Goal: Task Accomplishment & Management: Use online tool/utility

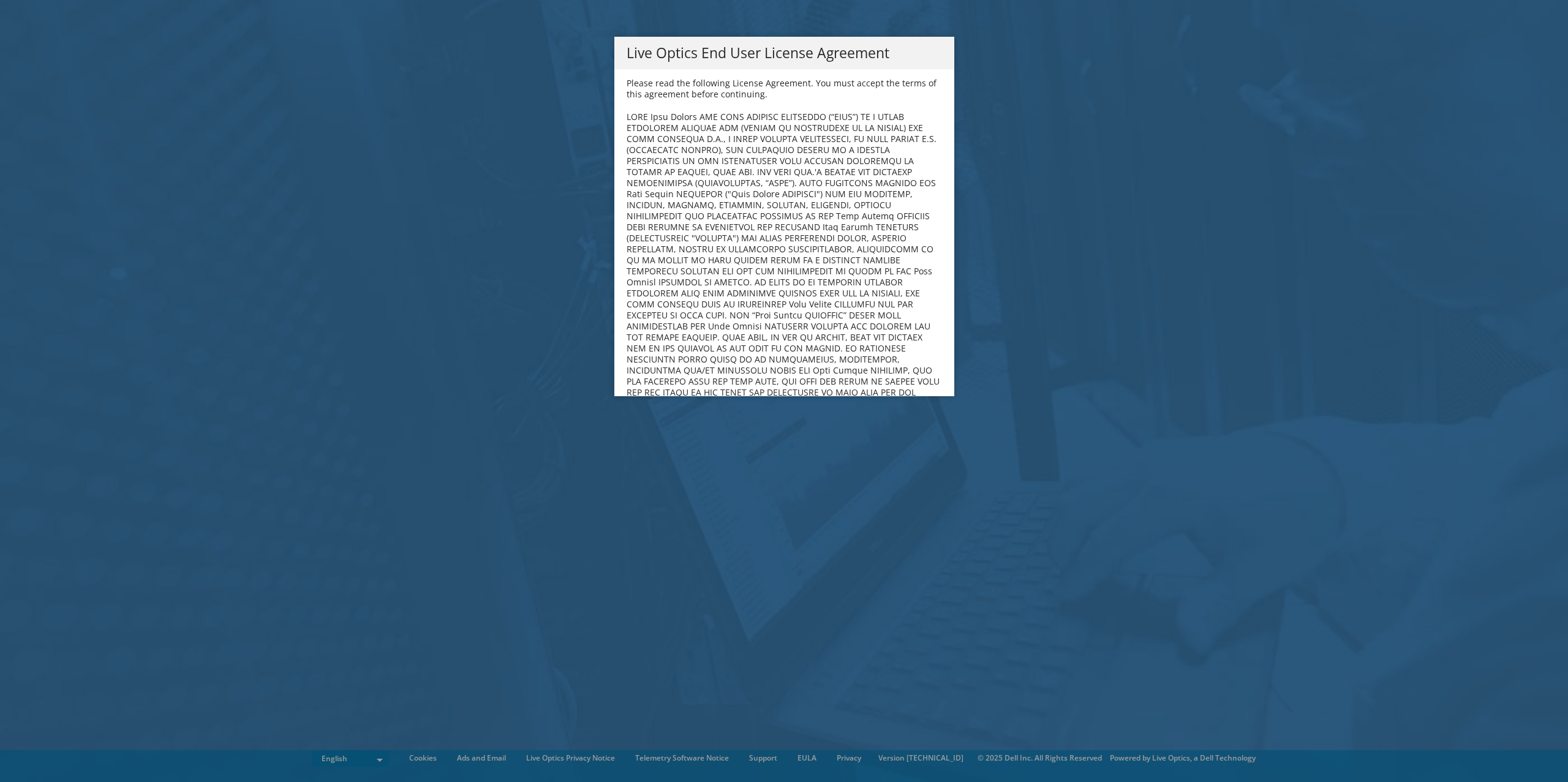
drag, startPoint x: 793, startPoint y: 101, endPoint x: 806, endPoint y: 135, distance: 36.4
click at [793, 101] on div "Please read the following License Agreement. You must accept the terms of this …" at bounding box center [784, 233] width 340 height 327
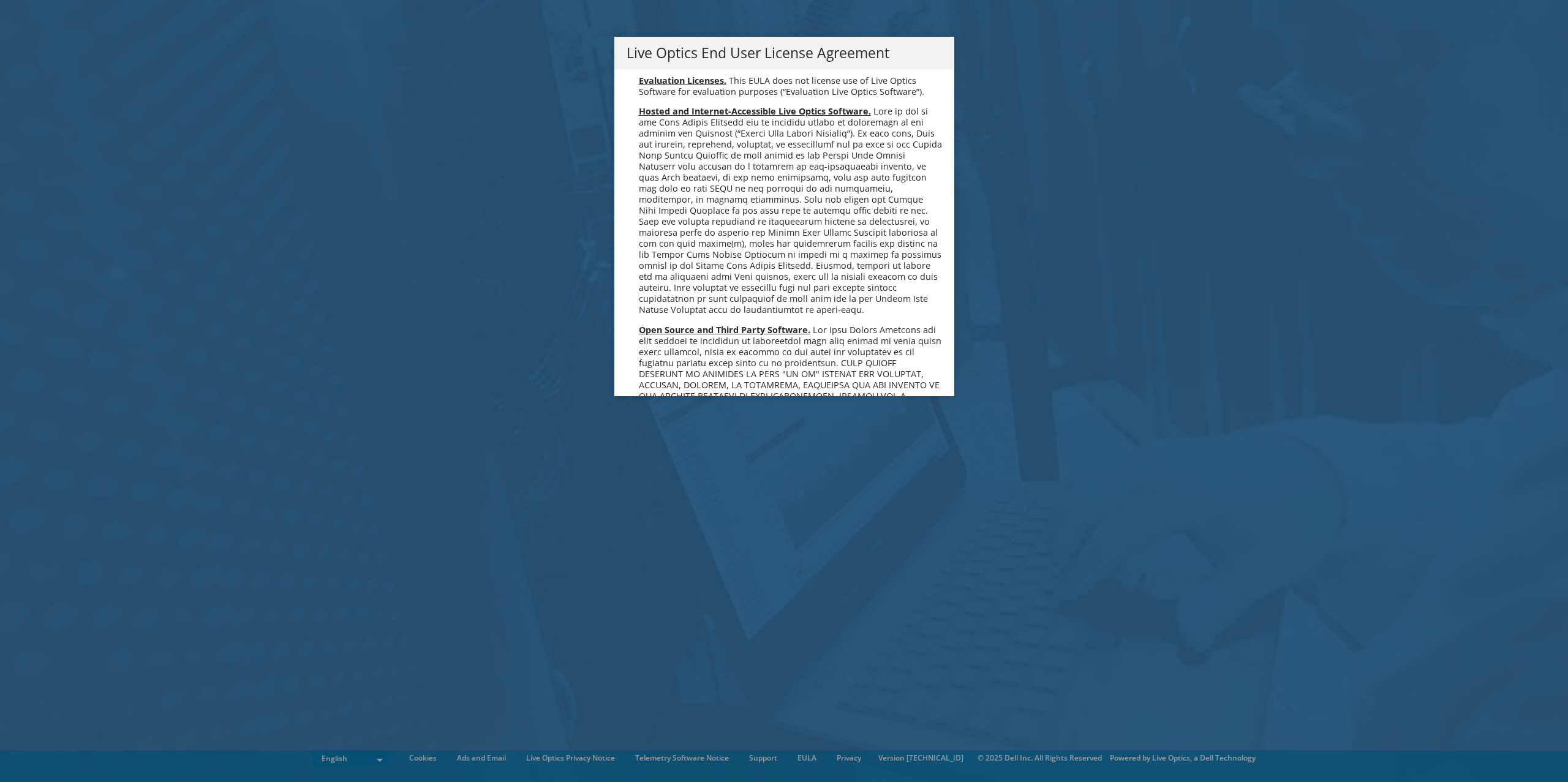
scroll to position [4629, 0]
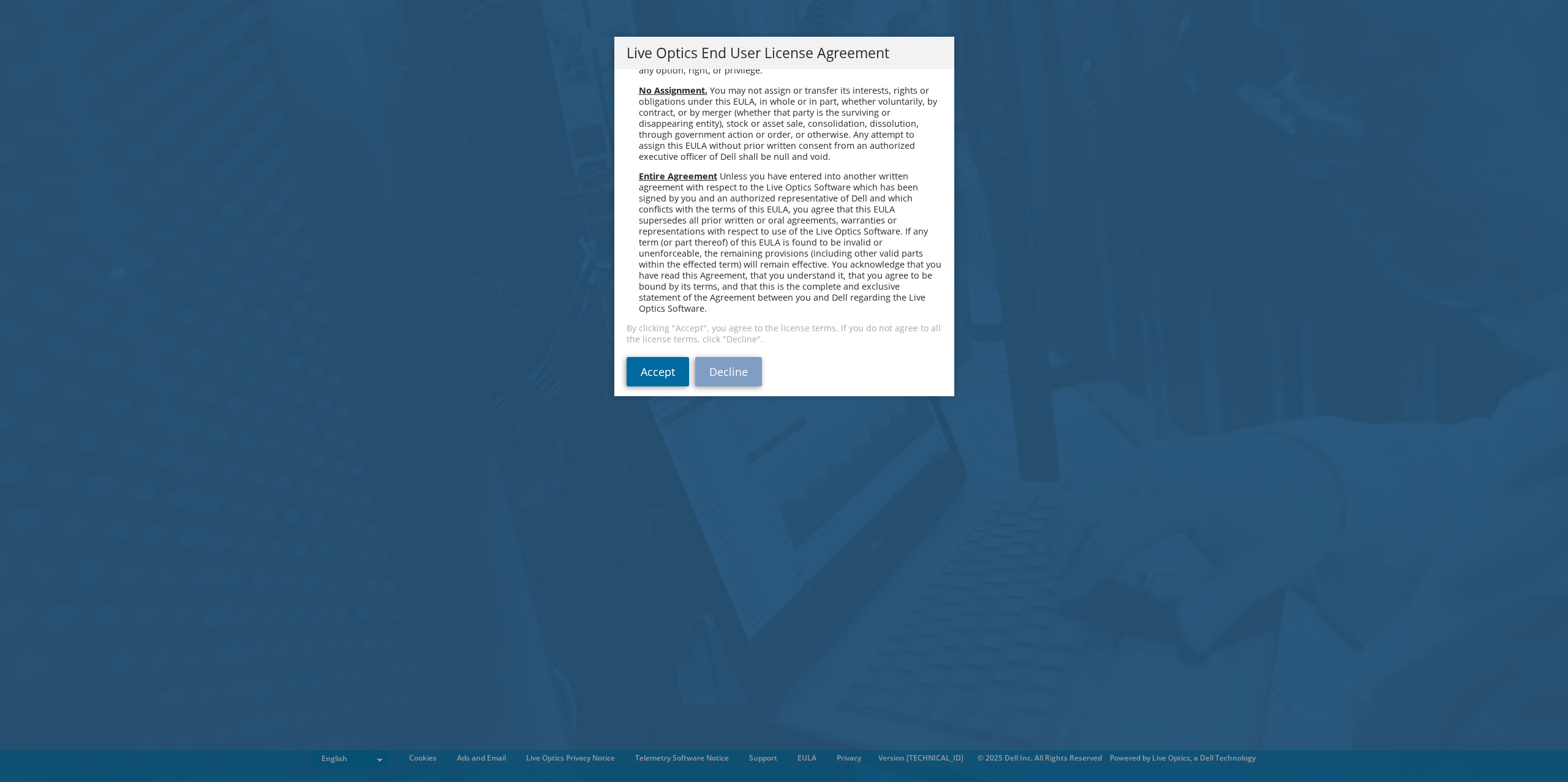
click at [662, 358] on link "Accept" at bounding box center [658, 371] width 62 height 29
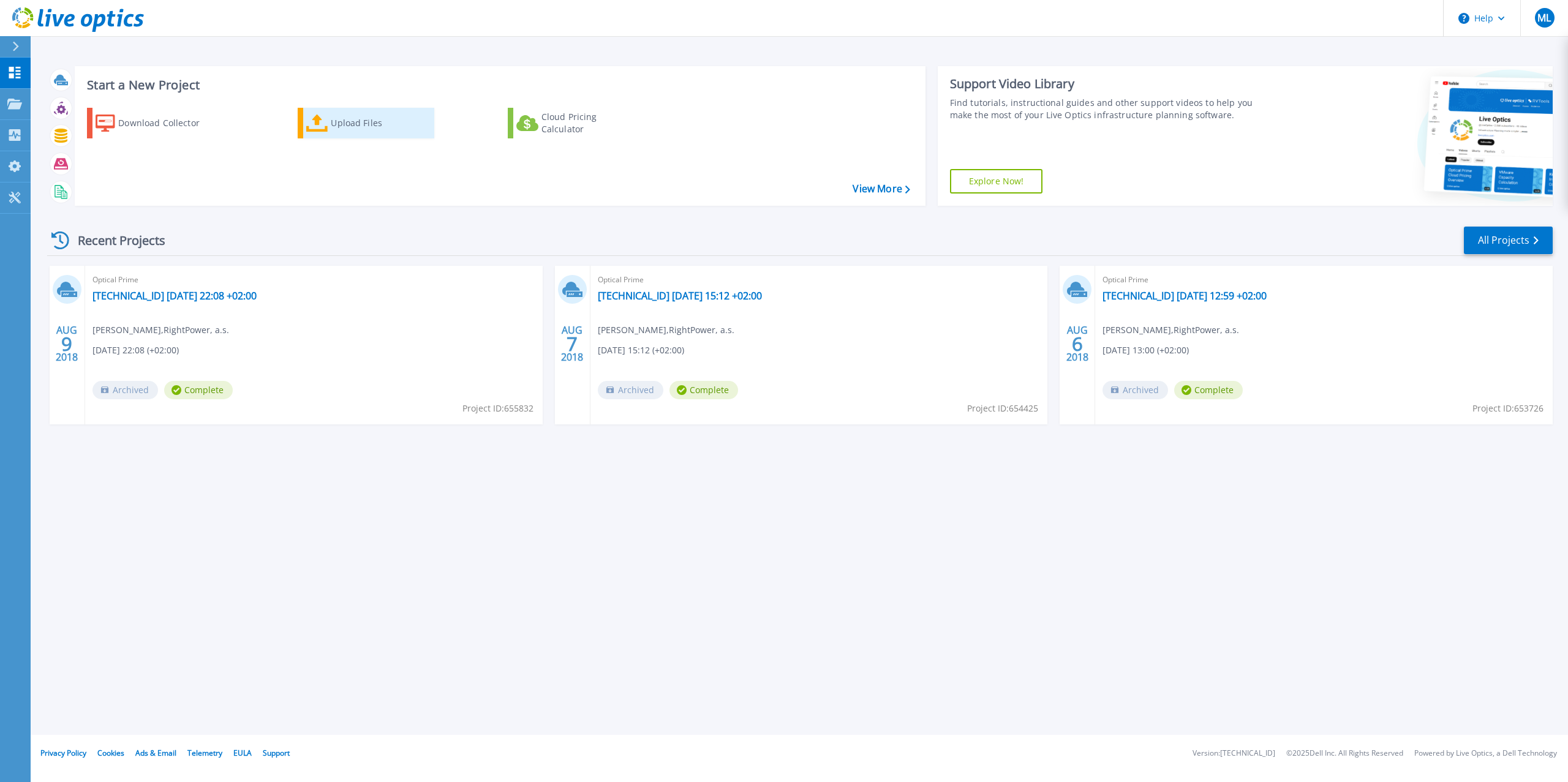
click at [340, 121] on div "Upload Files" at bounding box center [379, 123] width 98 height 25
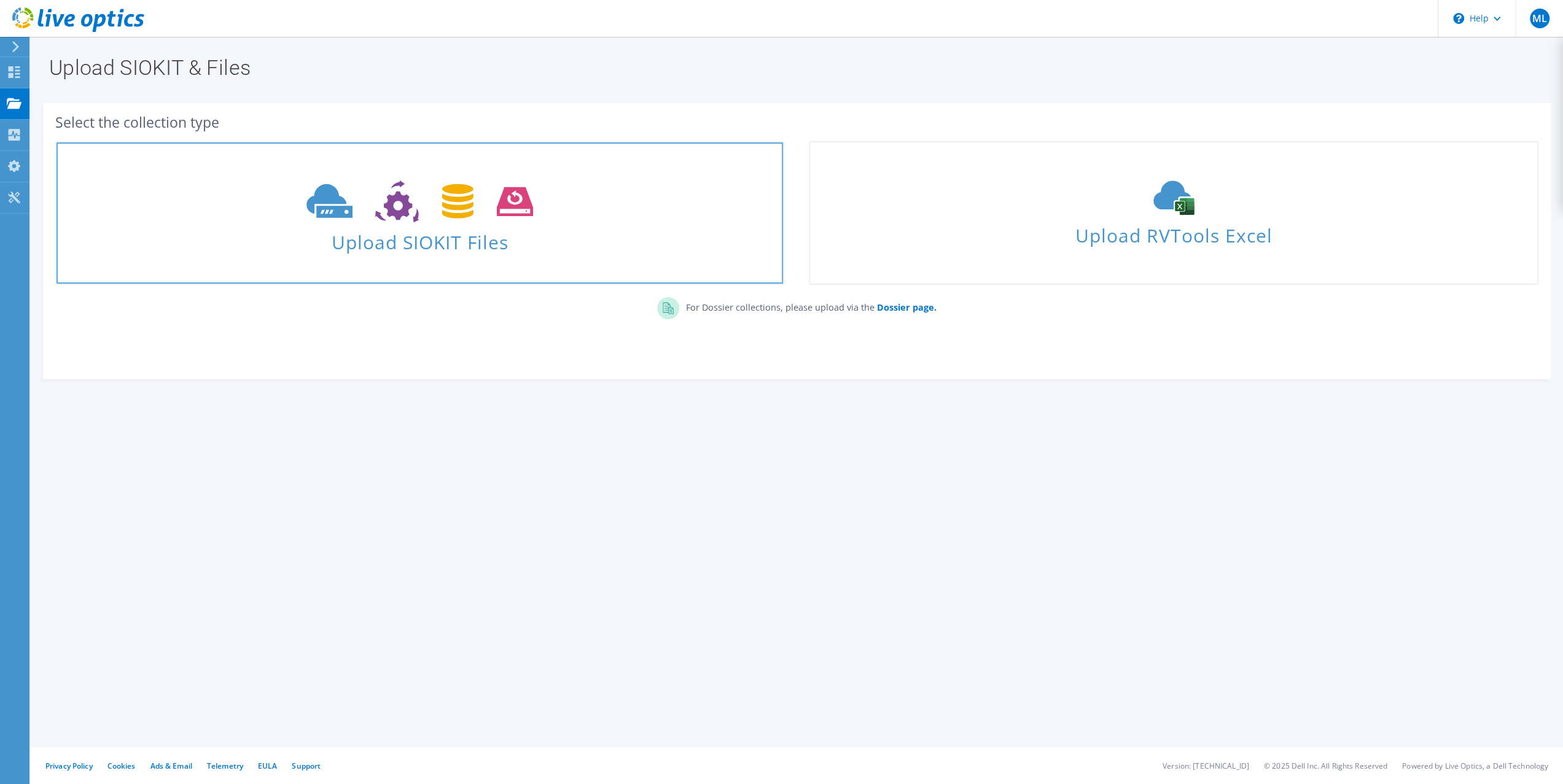
click at [435, 214] on icon at bounding box center [419, 201] width 227 height 42
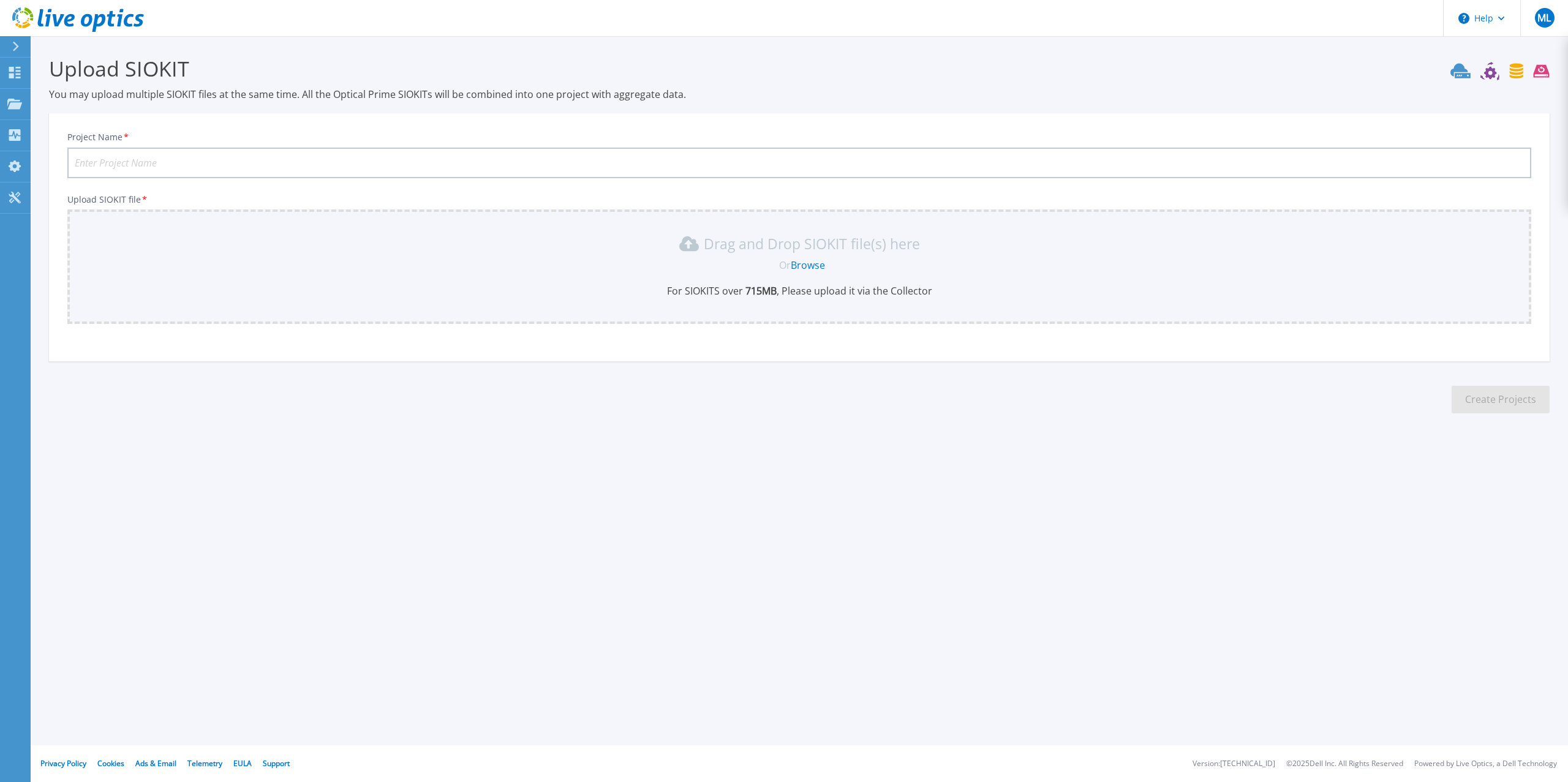
click at [851, 209] on div "Drag and Drop SIOKIT file(s) here Or Browse For SIOKITS over 715 MB , Please up…" at bounding box center [799, 266] width 1464 height 115
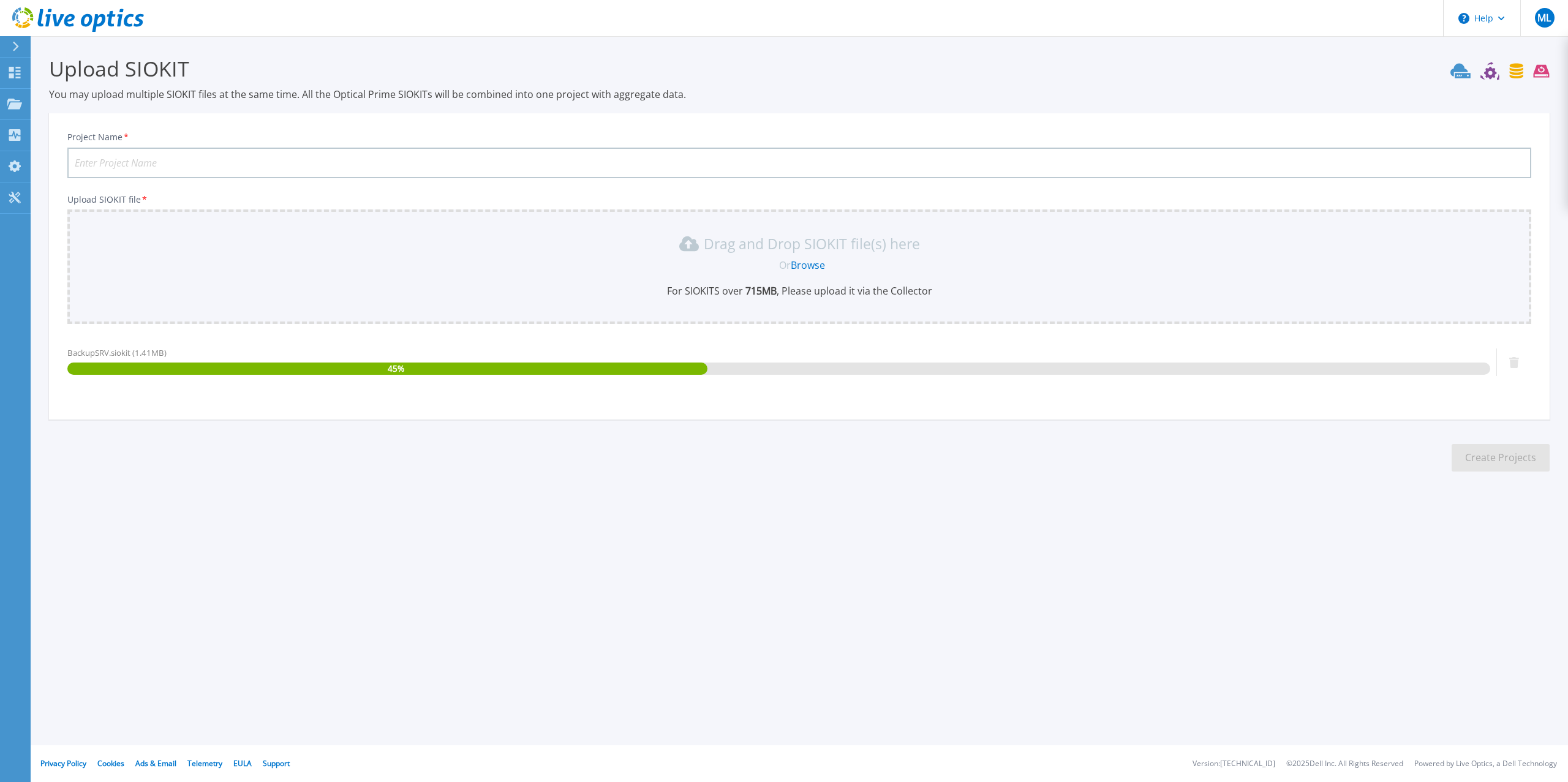
click at [204, 164] on input "Project Name *" at bounding box center [799, 163] width 1464 height 30
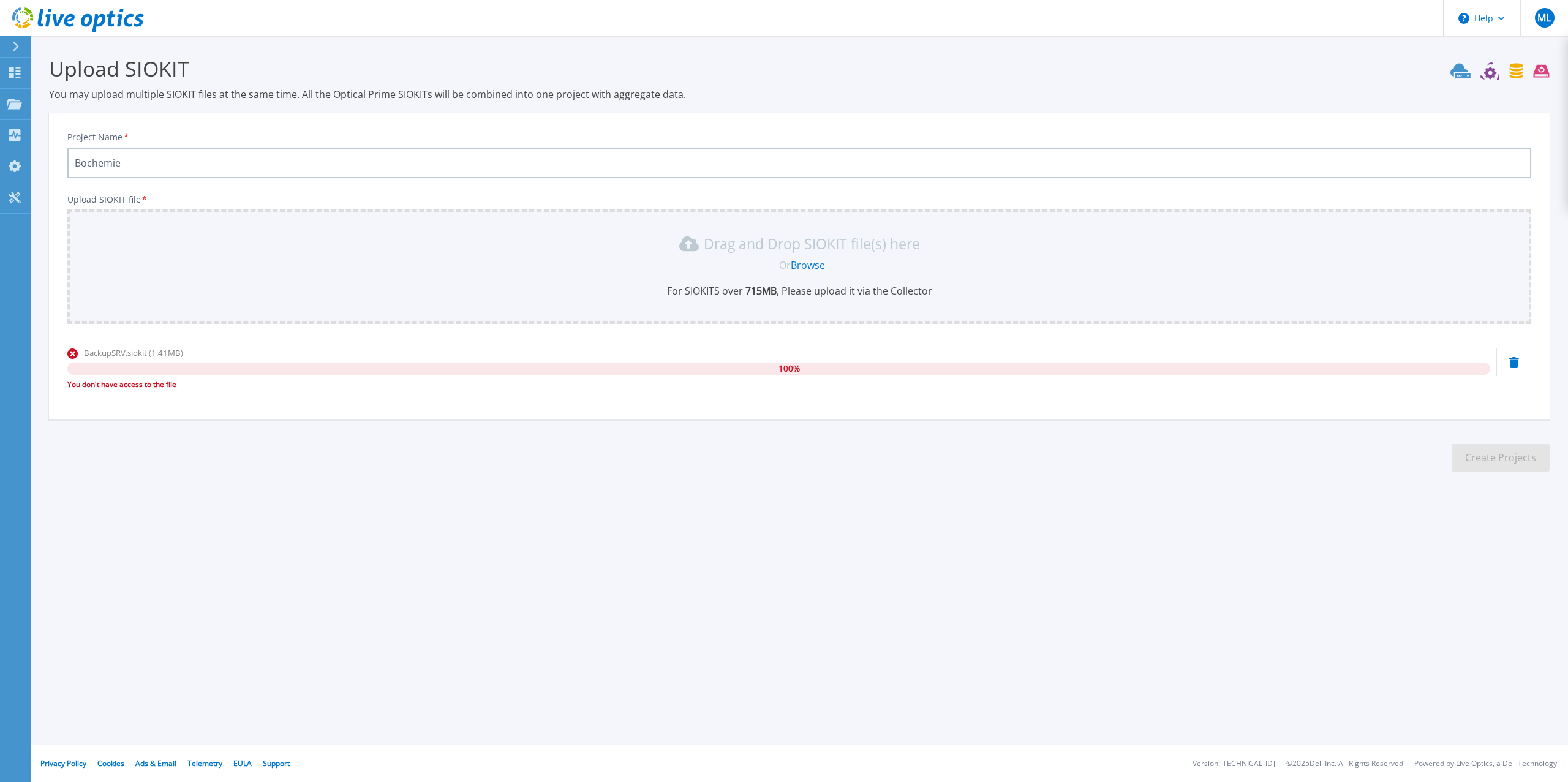
type input "Bochemie"
click at [245, 261] on div "Or Browse" at bounding box center [802, 265] width 1444 height 14
click at [806, 262] on link "Browse" at bounding box center [808, 265] width 34 height 14
click at [249, 323] on div "Drag and Drop SIOKIT file(s) here Or Browse For SIOKITS over 715 MB , Please up…" at bounding box center [799, 266] width 1464 height 115
click at [1226, 709] on div "Help ML End User Michael Landau it@rightpower.com RightPower, a.s. My Profile L…" at bounding box center [784, 391] width 1568 height 782
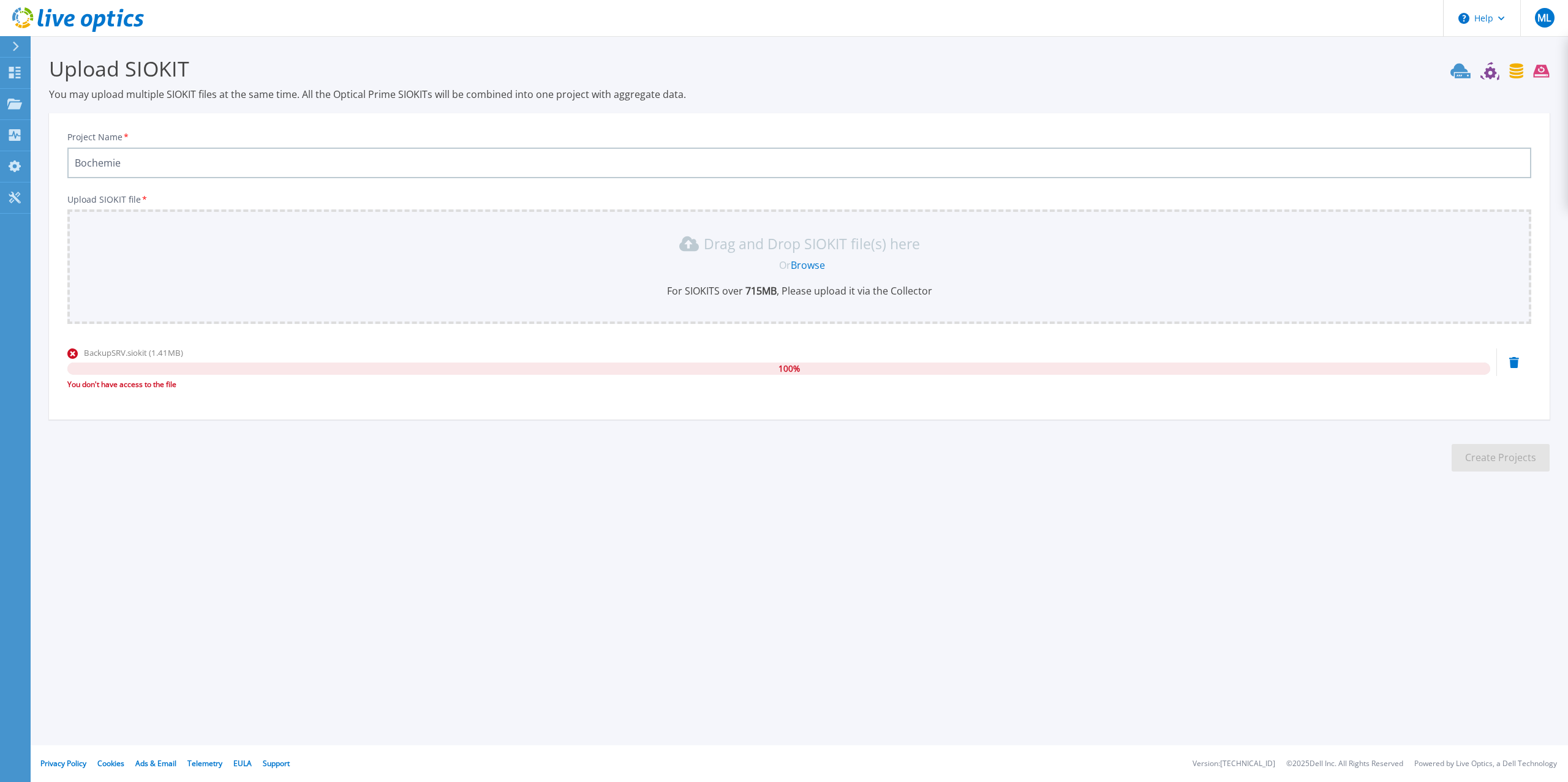
drag, startPoint x: 359, startPoint y: 234, endPoint x: 374, endPoint y: 236, distance: 15.1
click at [359, 234] on div "Drag and Drop SIOKIT file(s) here" at bounding box center [799, 244] width 1449 height 19
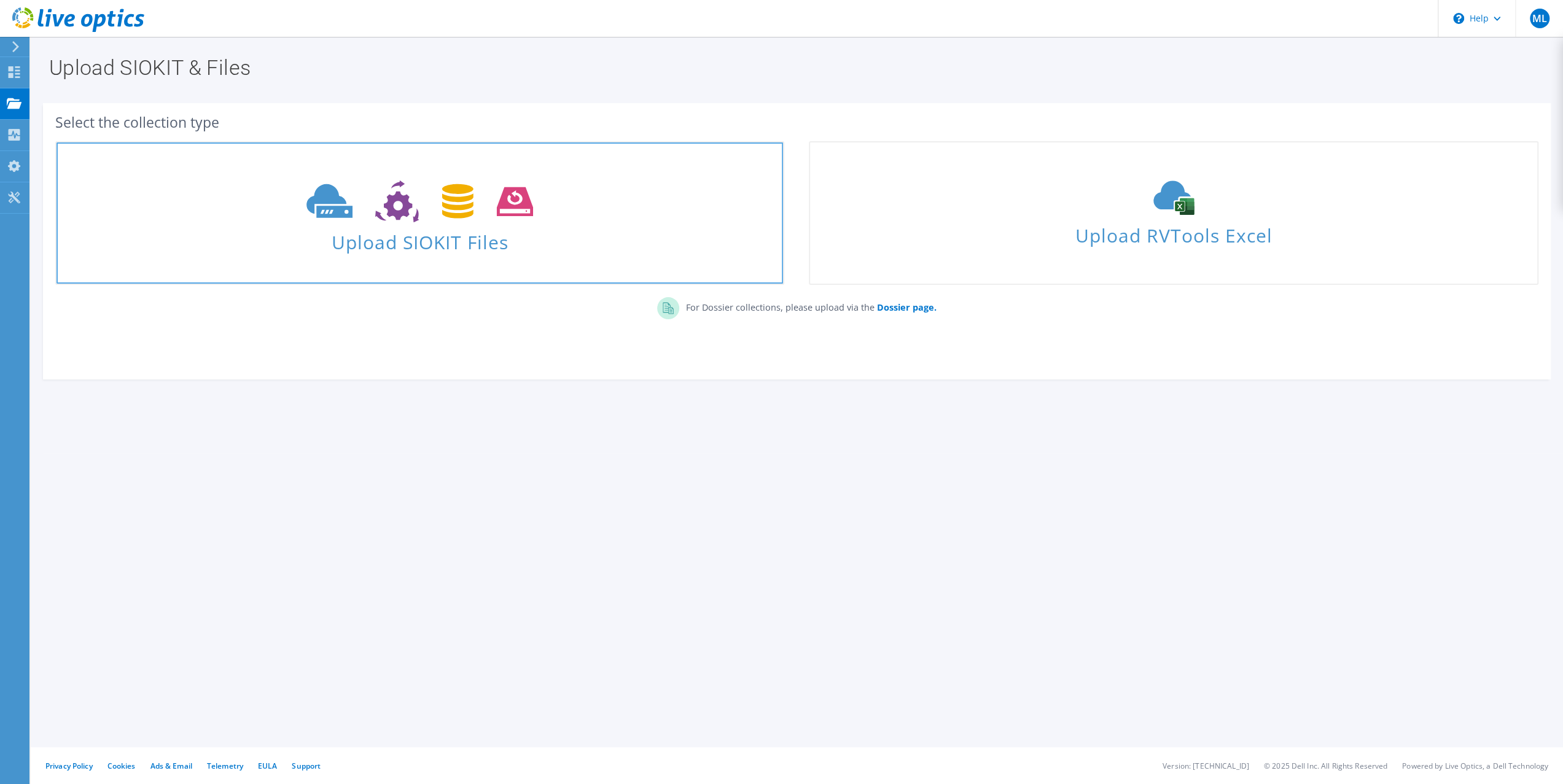
click at [465, 233] on span "Upload SIOKIT Files" at bounding box center [420, 238] width 727 height 27
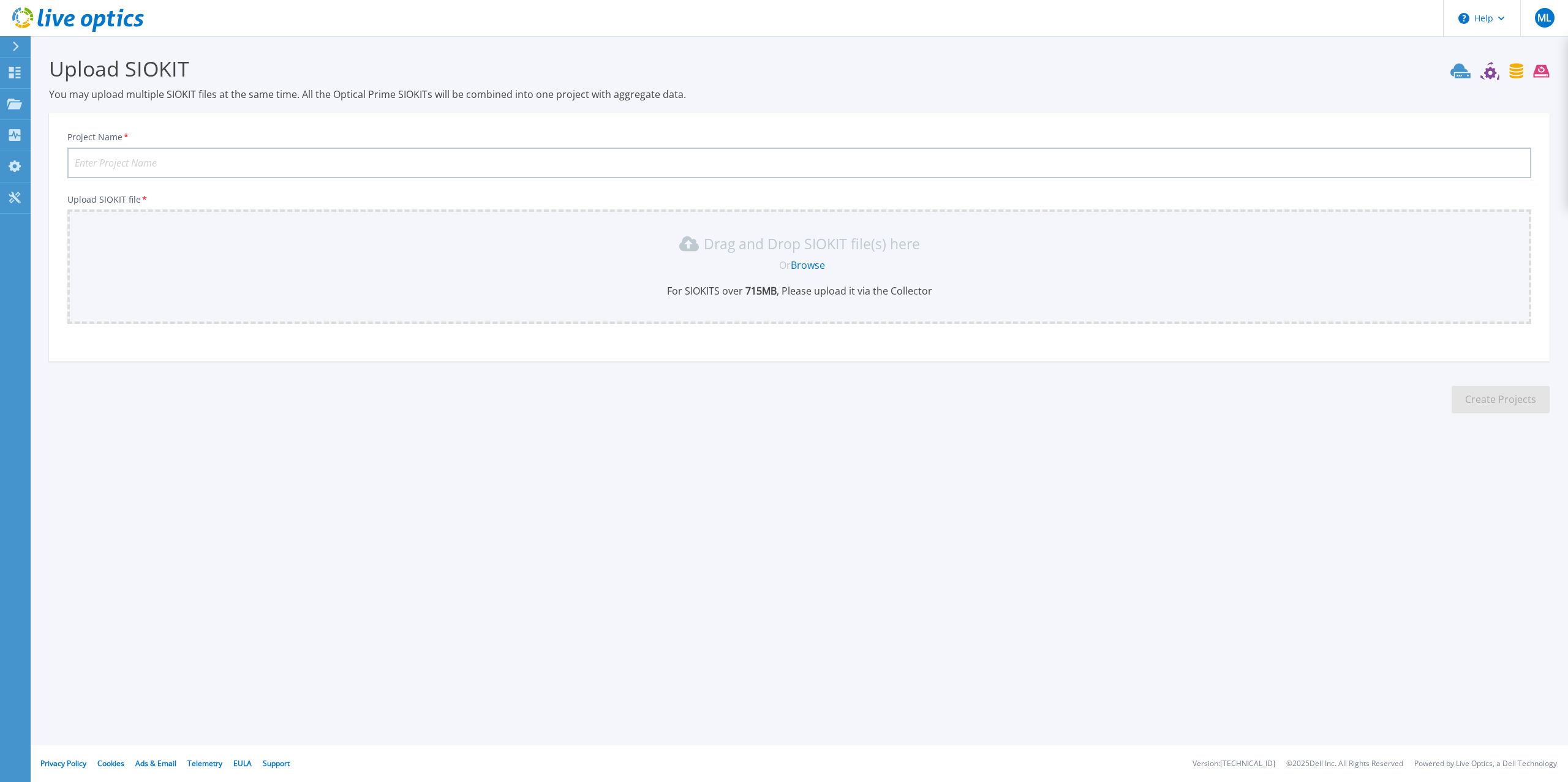
click at [812, 267] on link "Browse" at bounding box center [808, 265] width 34 height 14
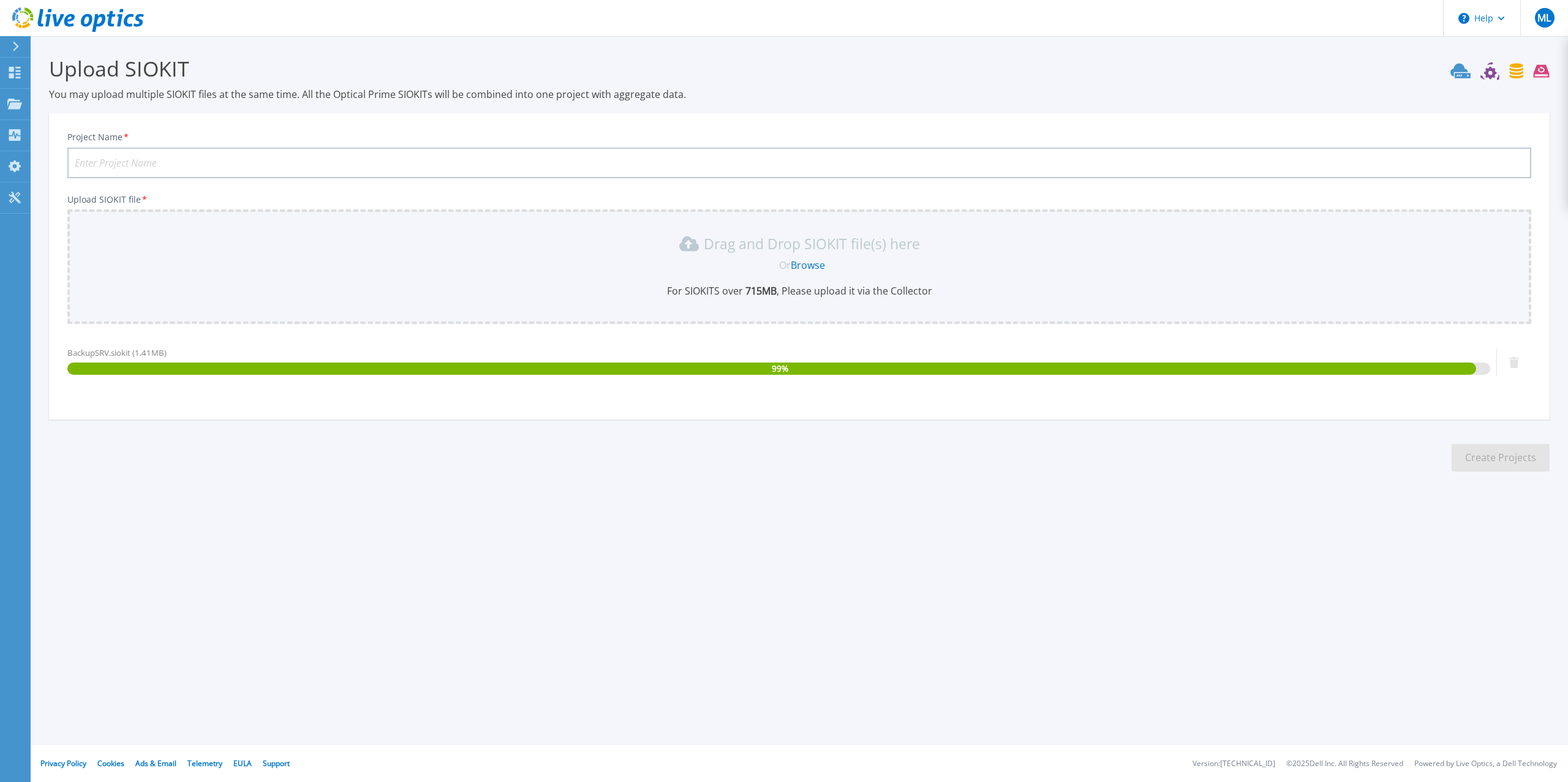
click at [119, 155] on input "Project Name *" at bounding box center [799, 163] width 1464 height 30
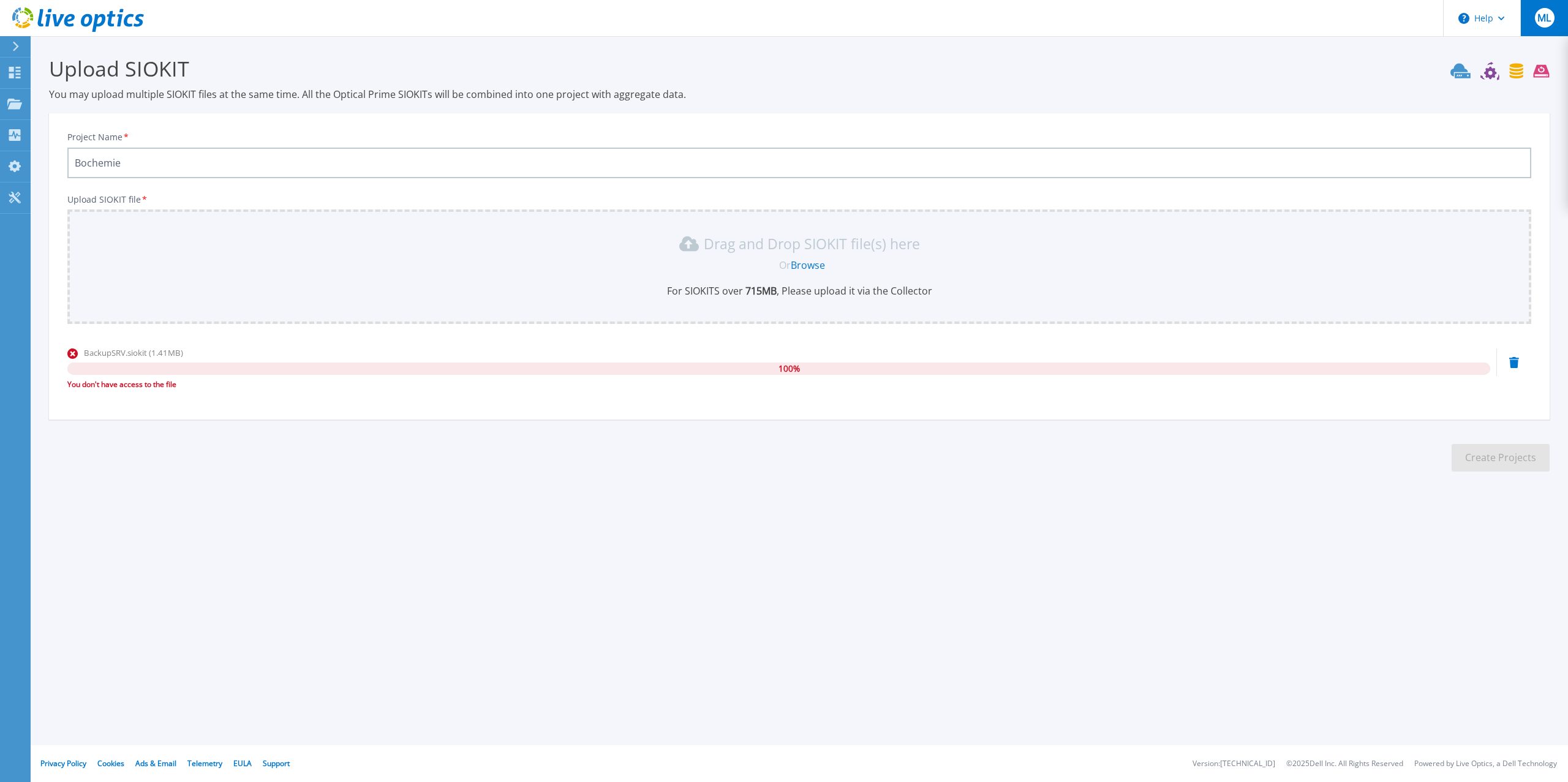
type input "Bochemie"
click at [121, 295] on p "For SIOKITS over 715 MB , Please upload it via the Collector" at bounding box center [799, 290] width 1449 height 14
click at [808, 266] on link "Browse" at bounding box center [808, 265] width 34 height 14
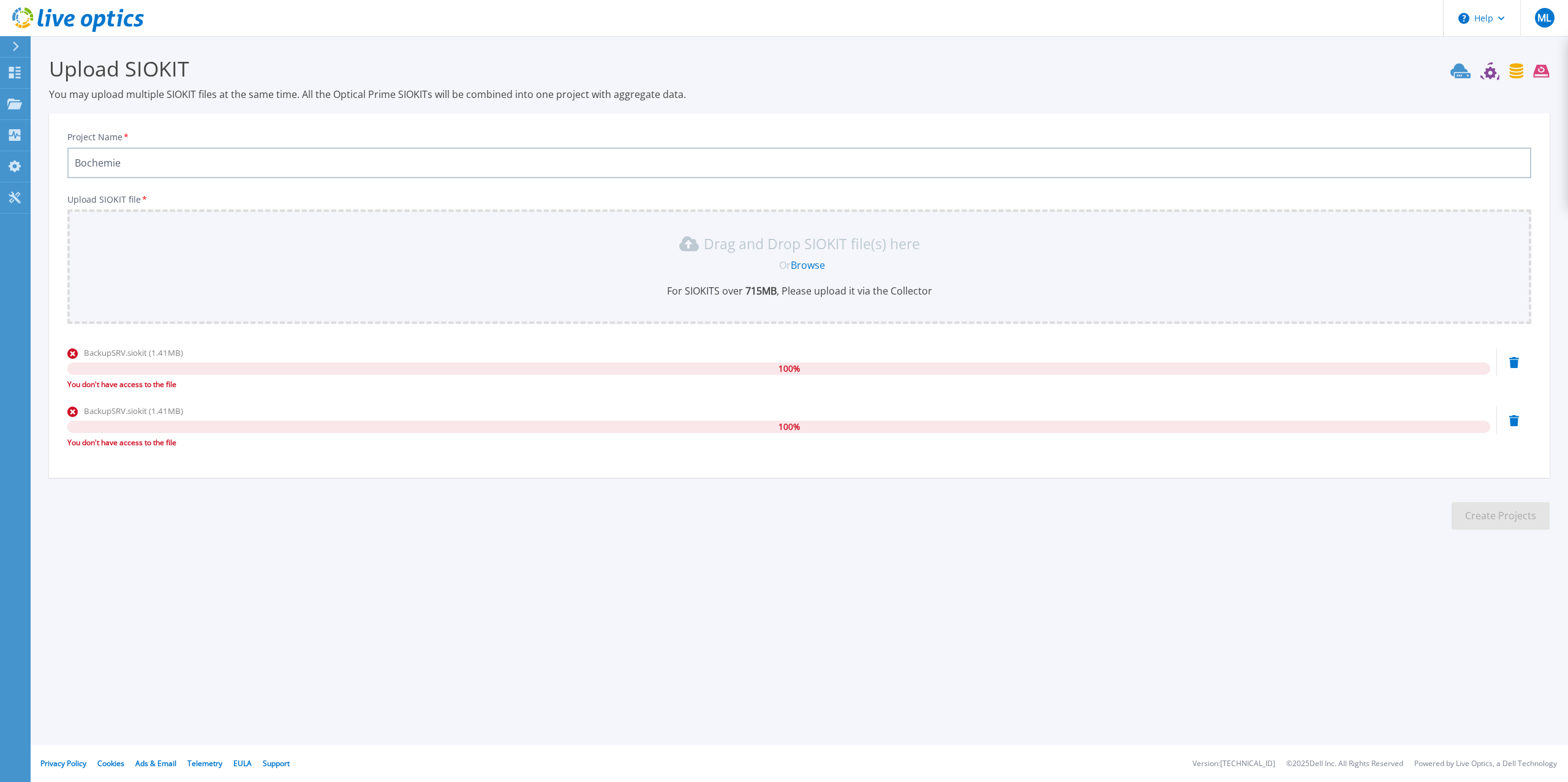
click at [1517, 368] on icon at bounding box center [1514, 362] width 10 height 11
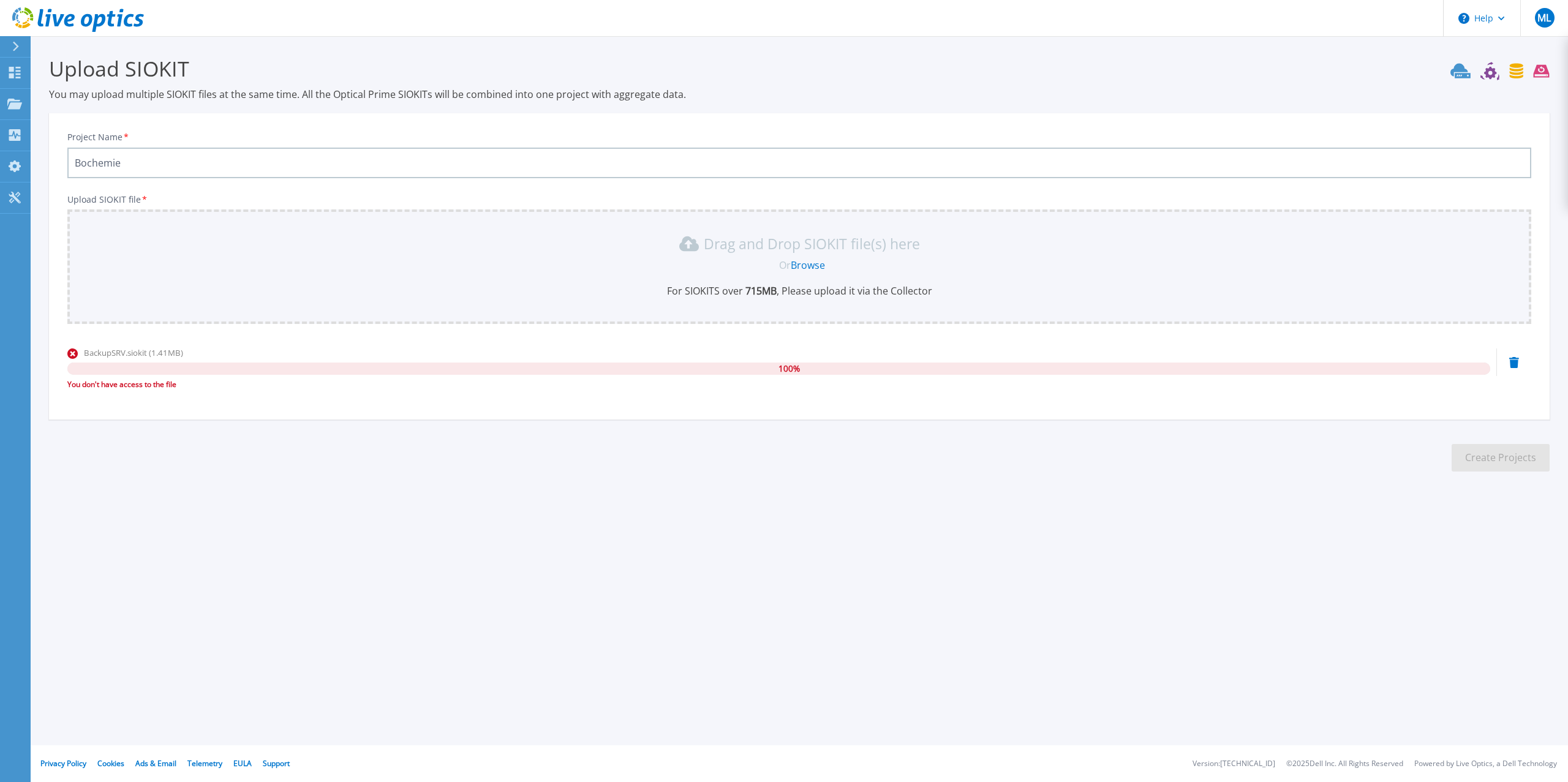
click at [1516, 371] on div "BackupSRV.siokit (1.41MB) 100 % You don't have access to the file" at bounding box center [799, 373] width 1464 height 52
